Goal: Complete application form

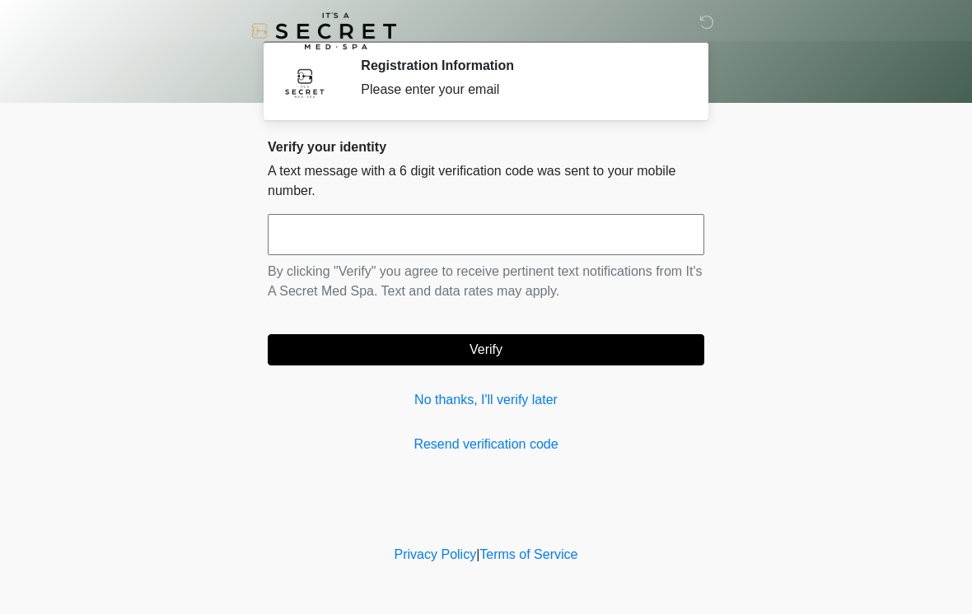
click at [432, 233] on input "text" at bounding box center [486, 234] width 436 height 41
type input "******"
click at [525, 353] on button "Verify" at bounding box center [486, 349] width 436 height 31
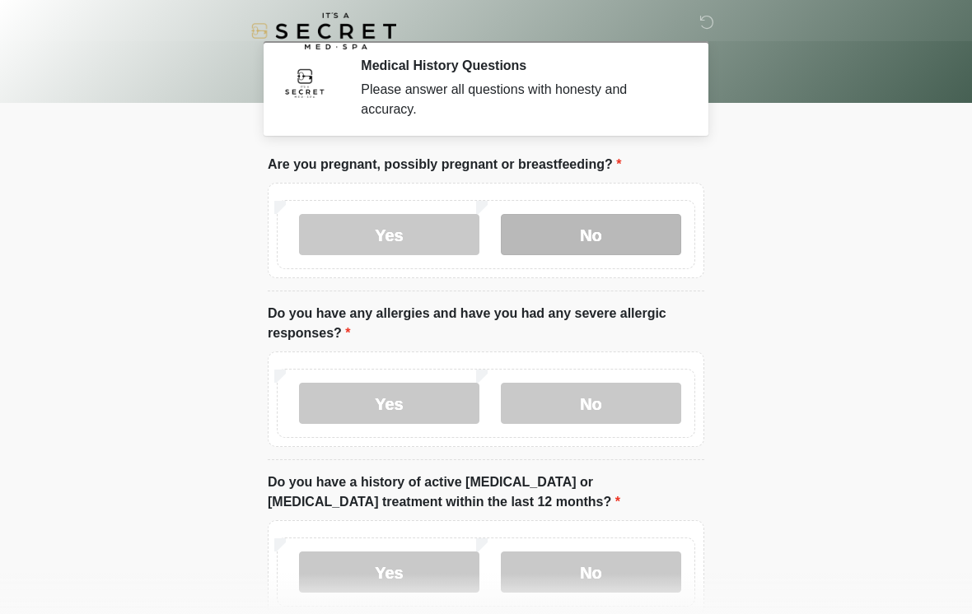
click at [548, 237] on label "No" at bounding box center [591, 234] width 180 height 41
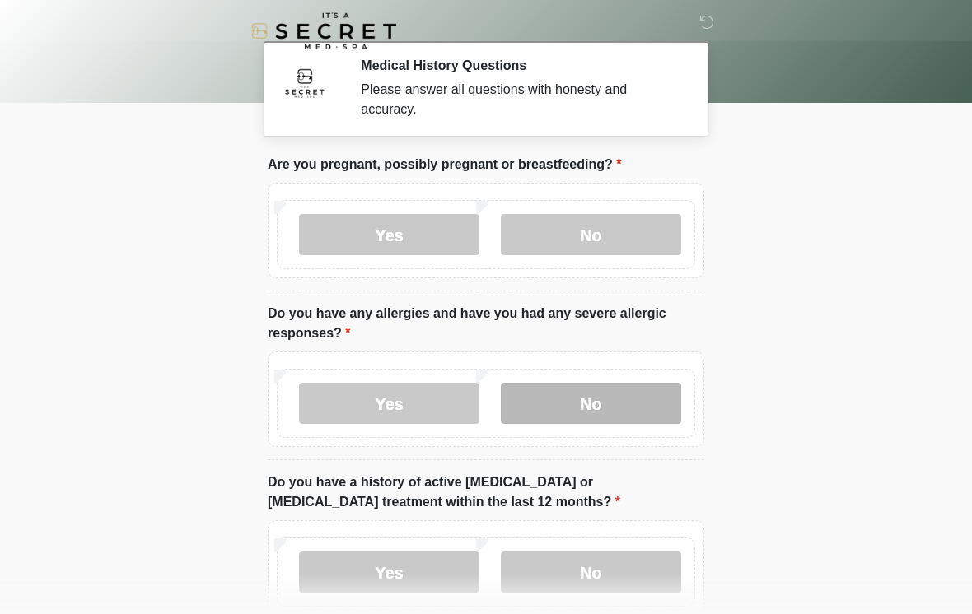
click at [574, 395] on label "No" at bounding box center [591, 403] width 180 height 41
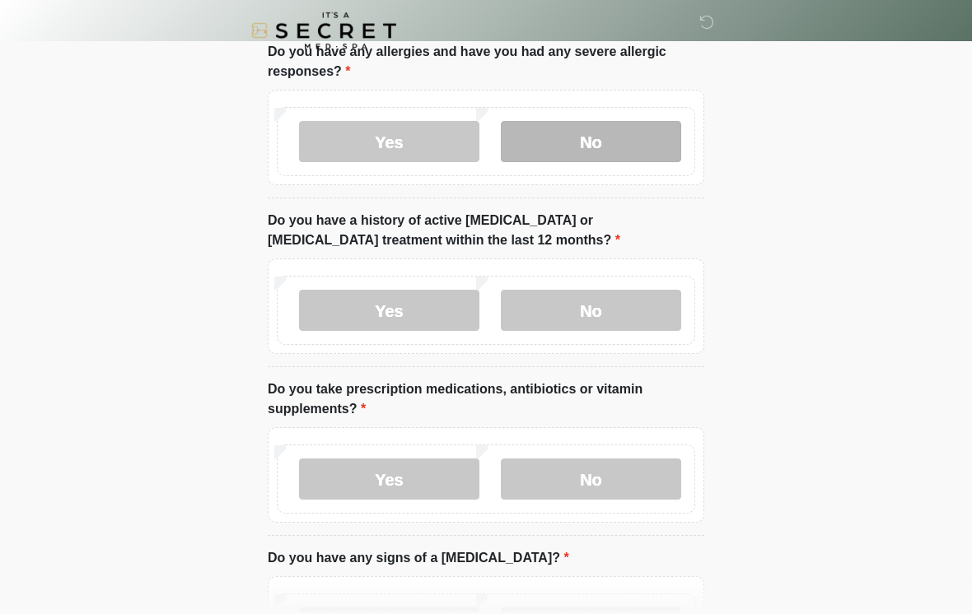
scroll to position [281, 0]
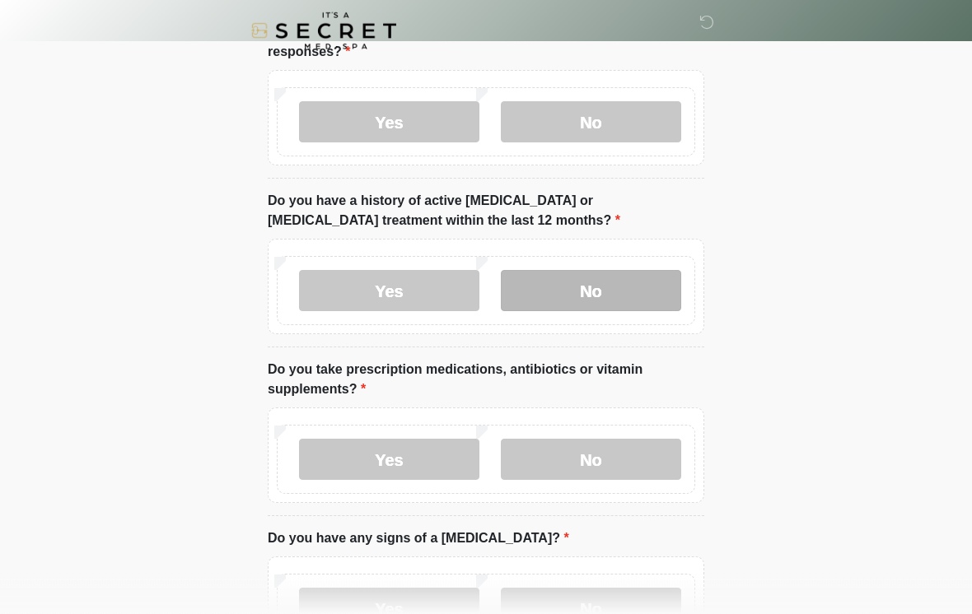
click at [577, 282] on label "No" at bounding box center [591, 291] width 180 height 41
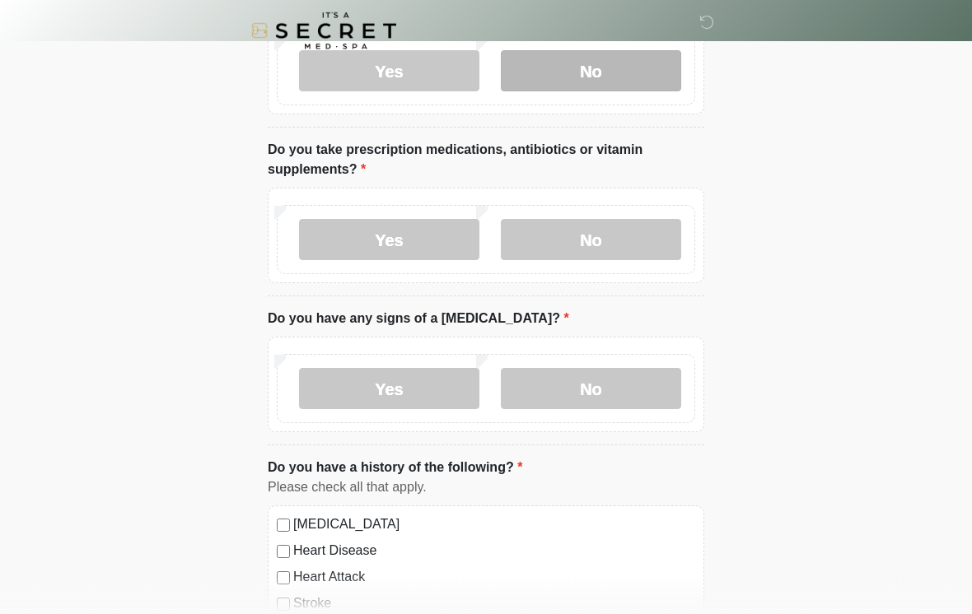
scroll to position [504, 0]
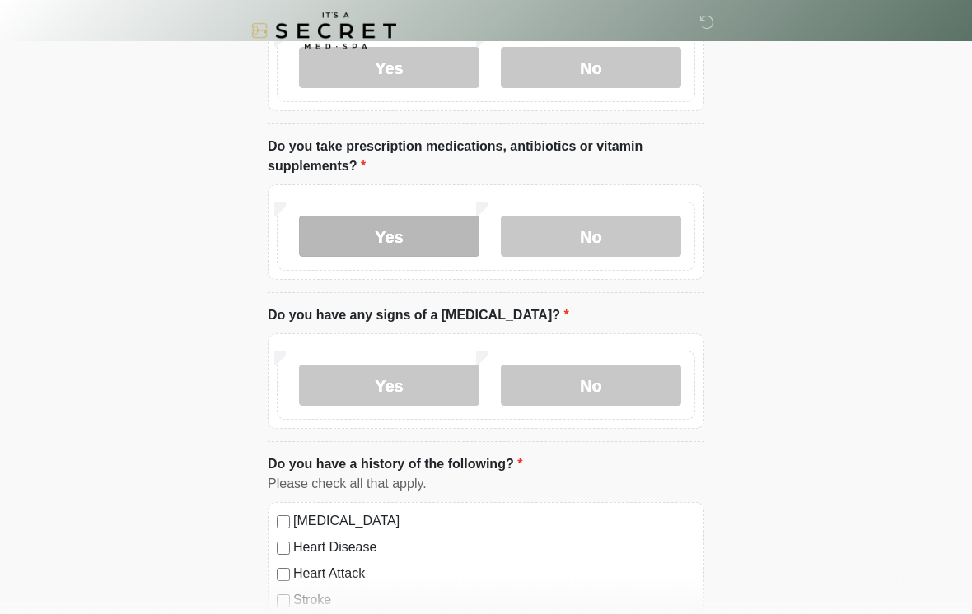
click at [358, 234] on label "Yes" at bounding box center [389, 237] width 180 height 41
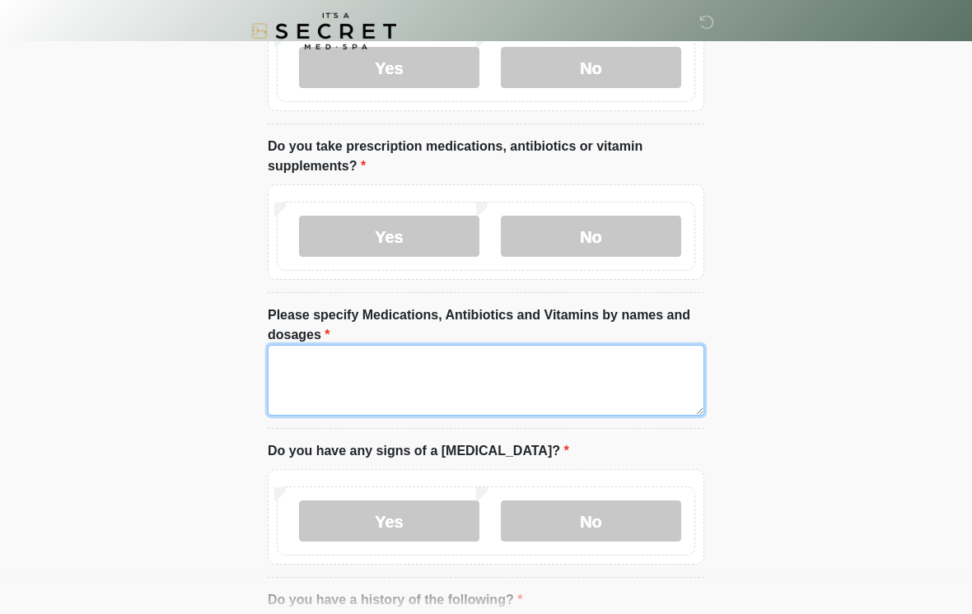
click at [343, 385] on textarea "Please specify Medications, Antibiotics and Vitamins by names and dosages" at bounding box center [486, 380] width 436 height 71
type textarea "**********"
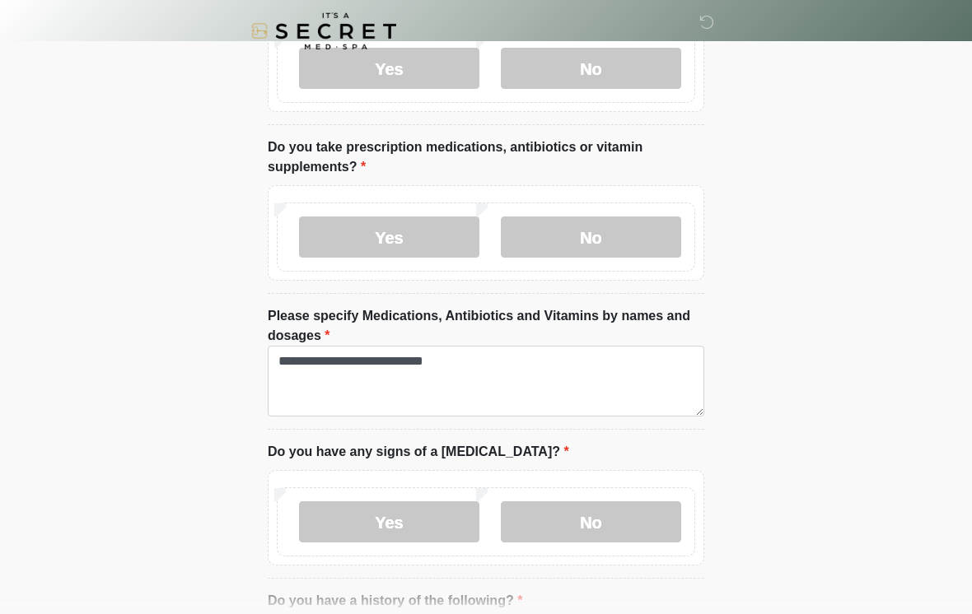
click at [578, 519] on label "No" at bounding box center [591, 521] width 180 height 41
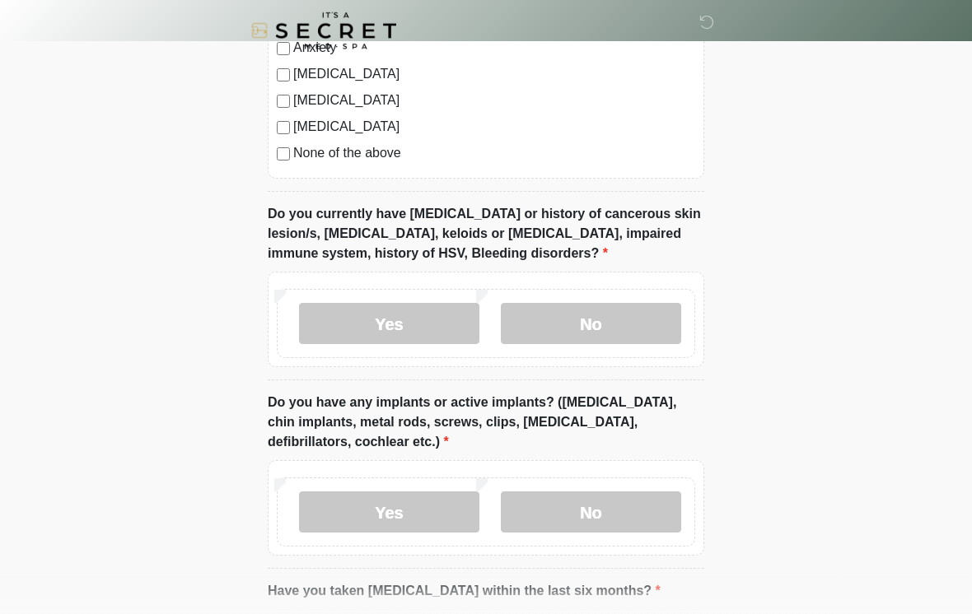
scroll to position [1315, 0]
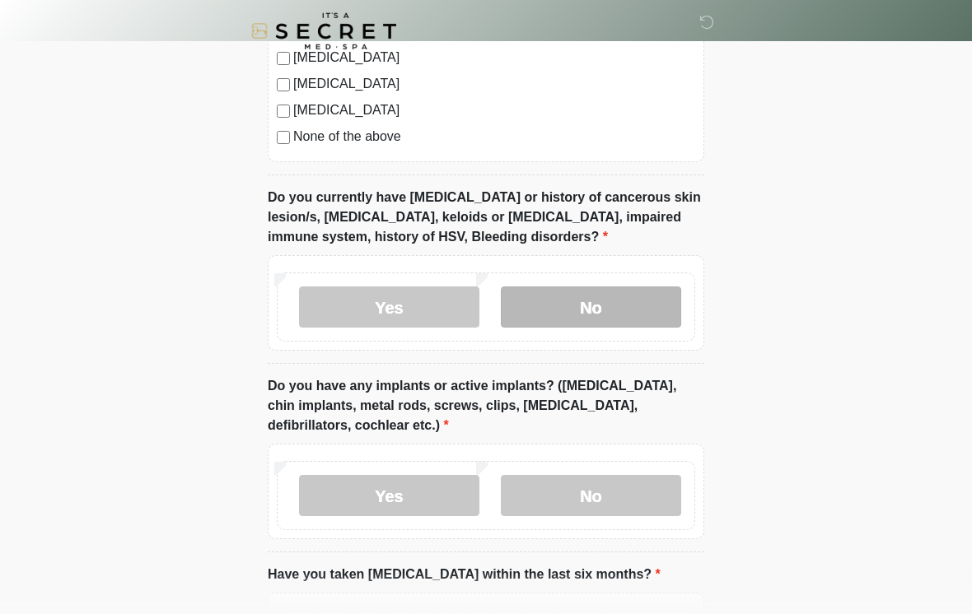
click at [557, 291] on label "No" at bounding box center [591, 307] width 180 height 41
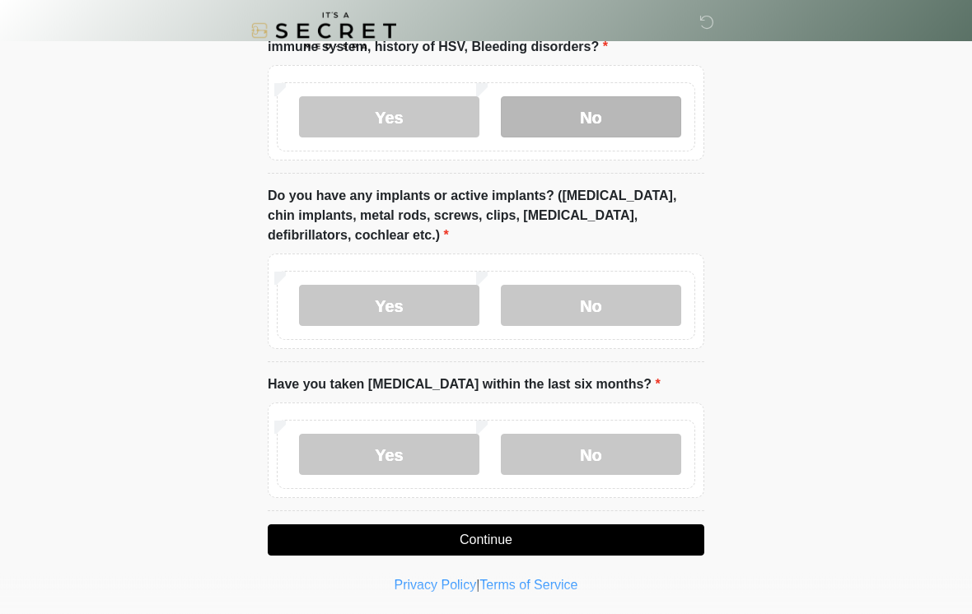
scroll to position [1506, 0]
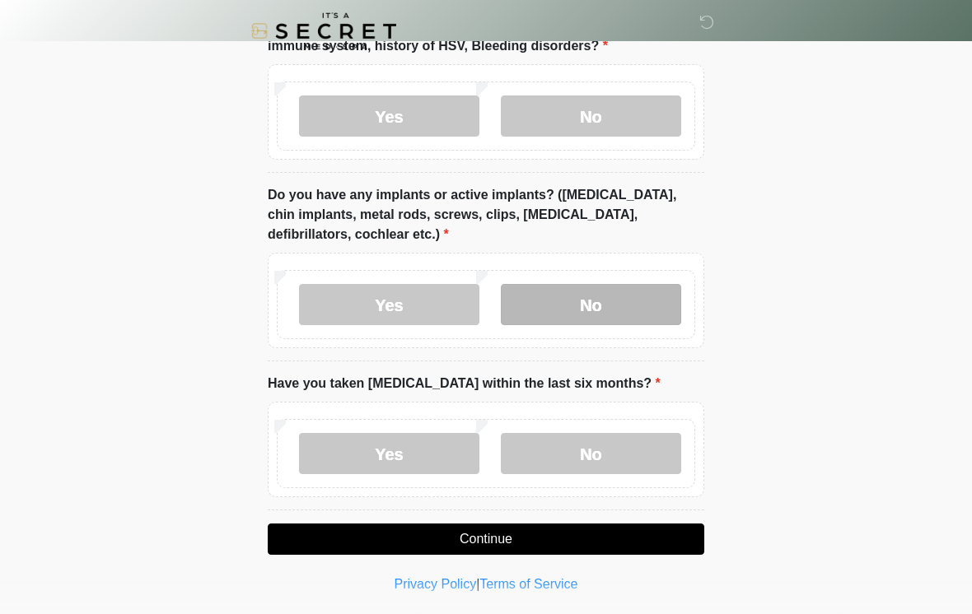
click at [521, 289] on label "No" at bounding box center [591, 304] width 180 height 41
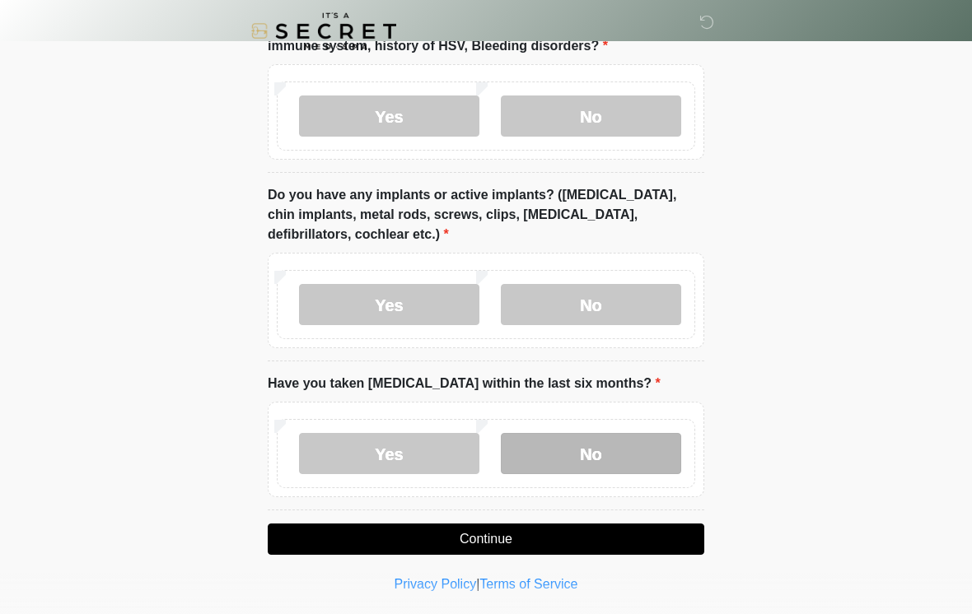
click at [530, 445] on label "No" at bounding box center [591, 453] width 180 height 41
click at [469, 535] on button "Continue" at bounding box center [486, 539] width 436 height 31
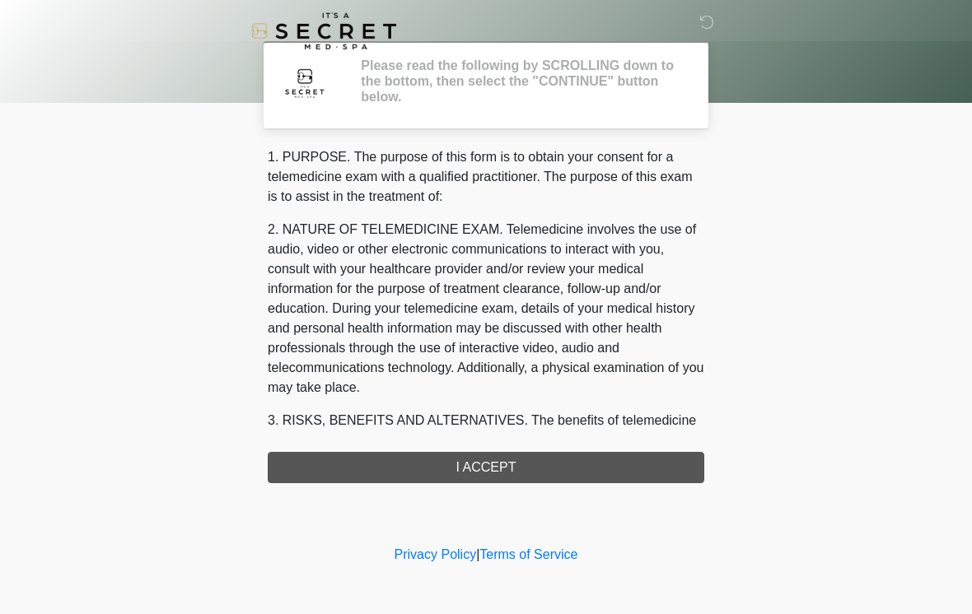
scroll to position [0, 0]
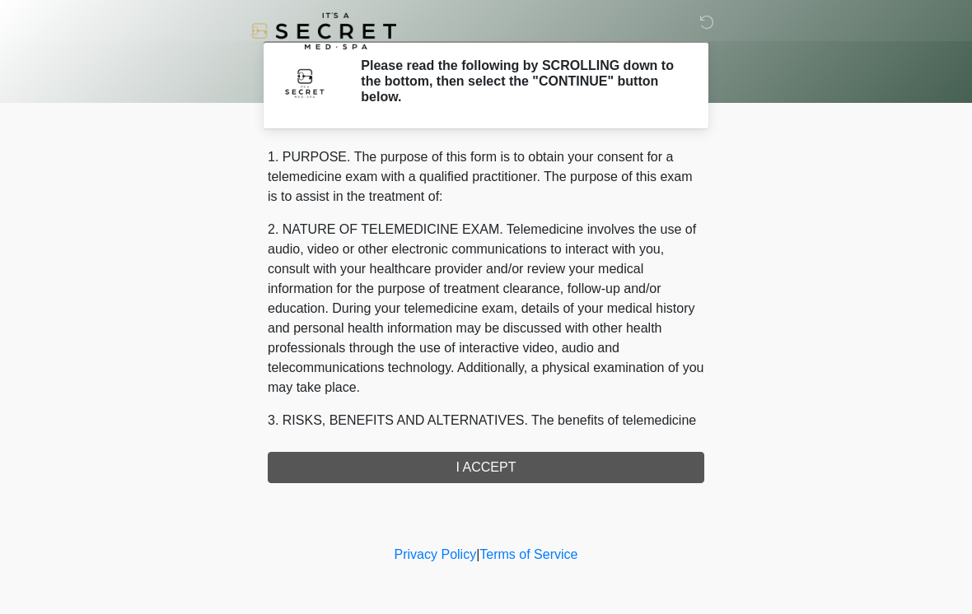
click at [492, 464] on div "1. PURPOSE. The purpose of this form is to obtain your consent for a telemedici…" at bounding box center [486, 315] width 436 height 336
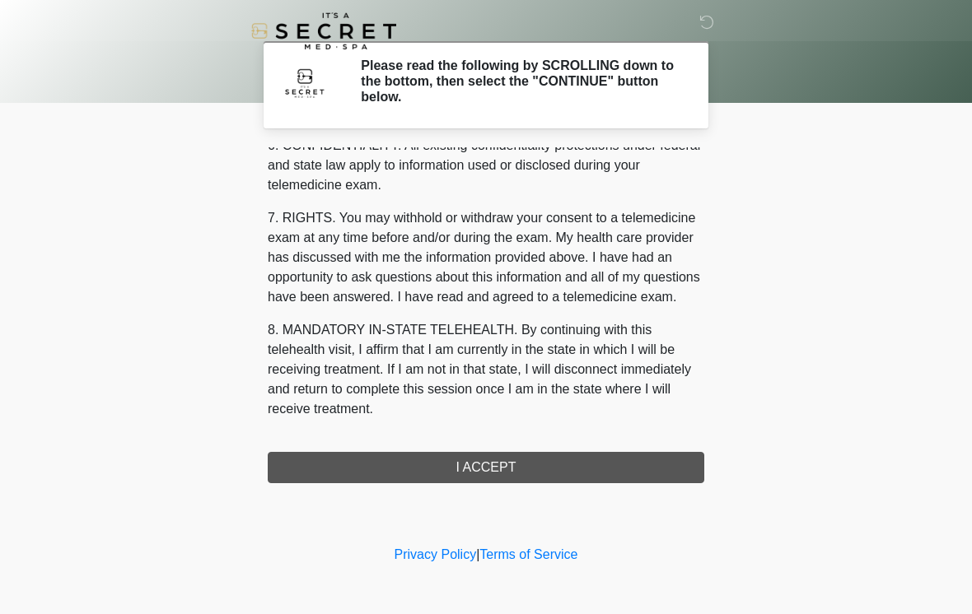
click at [445, 477] on button "I ACCEPT" at bounding box center [486, 467] width 436 height 31
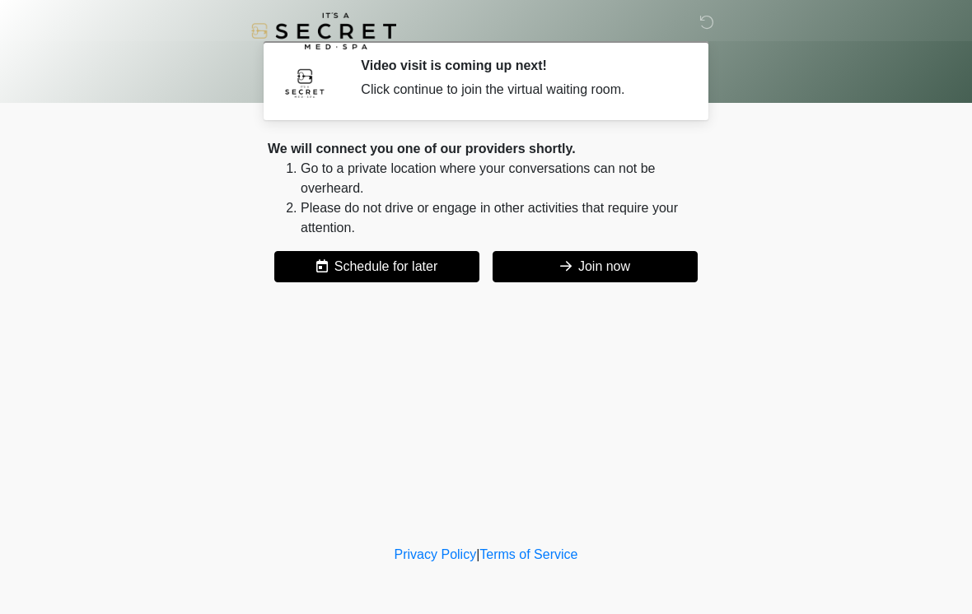
click at [599, 273] on button "Join now" at bounding box center [594, 266] width 205 height 31
